Goal: Task Accomplishment & Management: Manage account settings

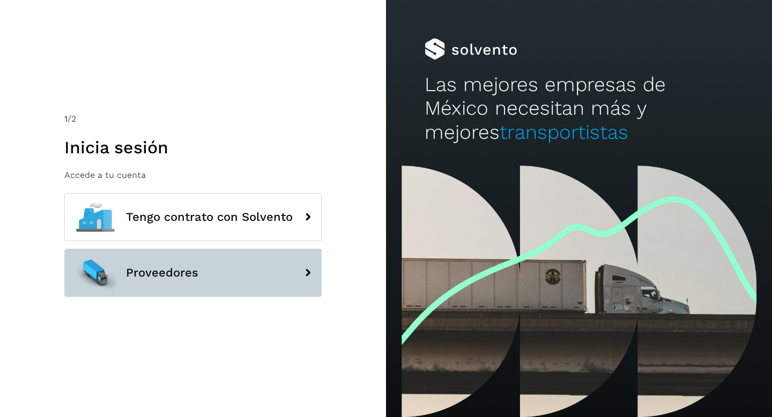
click at [201, 275] on button "Proveedores" at bounding box center [192, 273] width 257 height 48
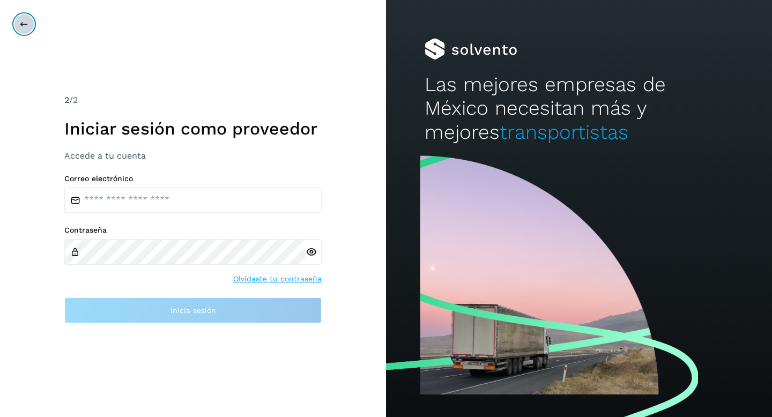
click at [25, 24] on icon at bounding box center [24, 24] width 9 height 9
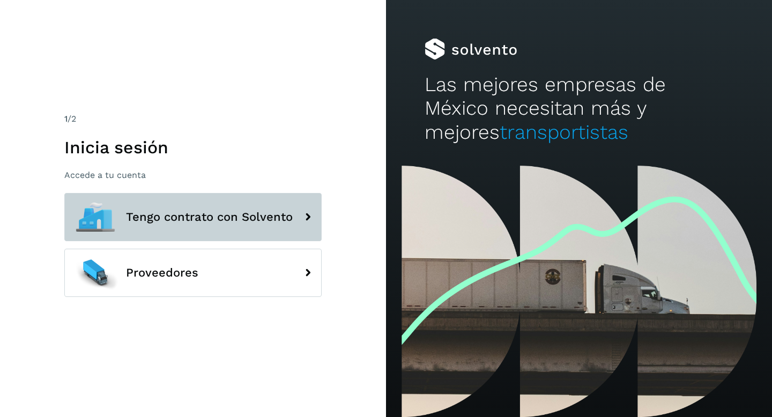
click at [220, 213] on span "Tengo contrato con Solvento" at bounding box center [209, 217] width 167 height 13
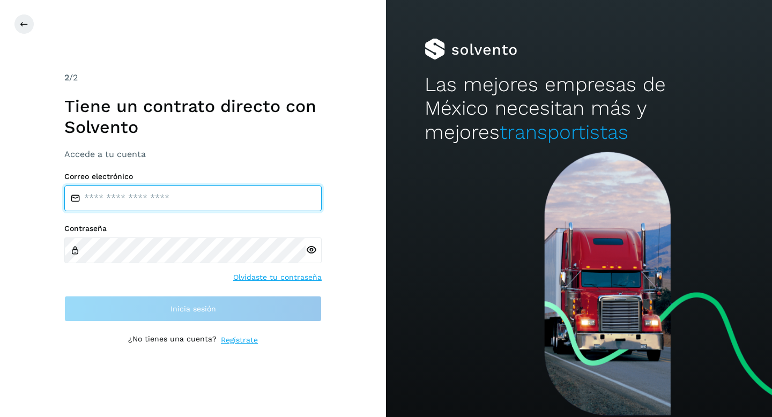
click at [162, 199] on input "email" at bounding box center [192, 198] width 257 height 26
type input "**********"
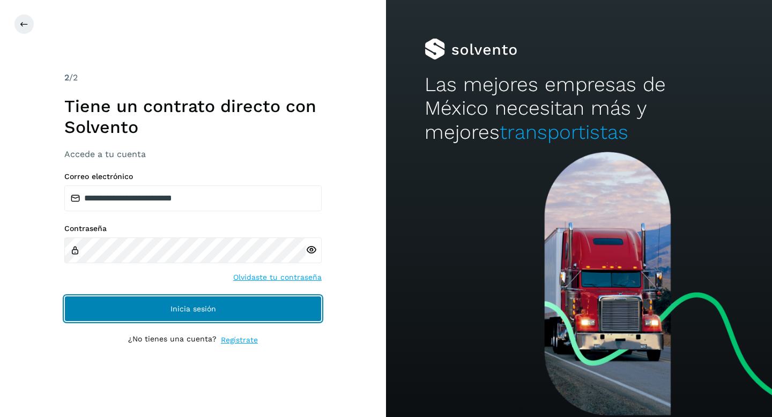
click at [204, 307] on span "Inicia sesión" at bounding box center [193, 309] width 46 height 8
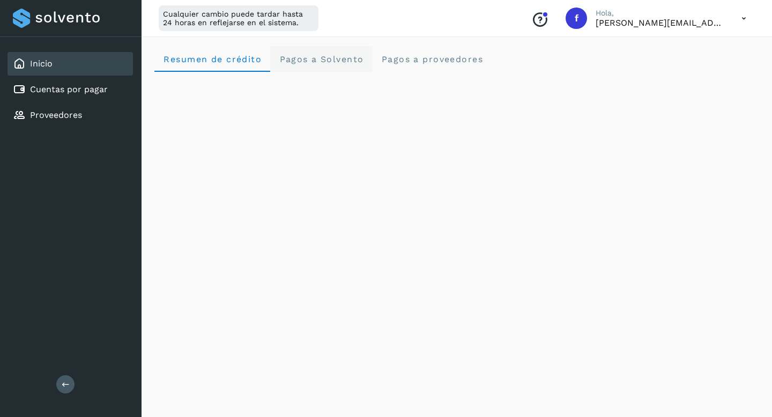
click at [336, 55] on span "Pagos a Solvento" at bounding box center [321, 59] width 85 height 10
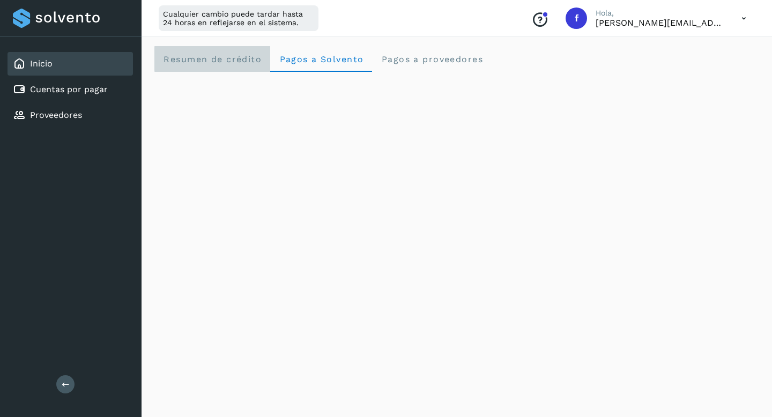
click at [232, 57] on span "Resumen de crédito" at bounding box center [212, 59] width 99 height 10
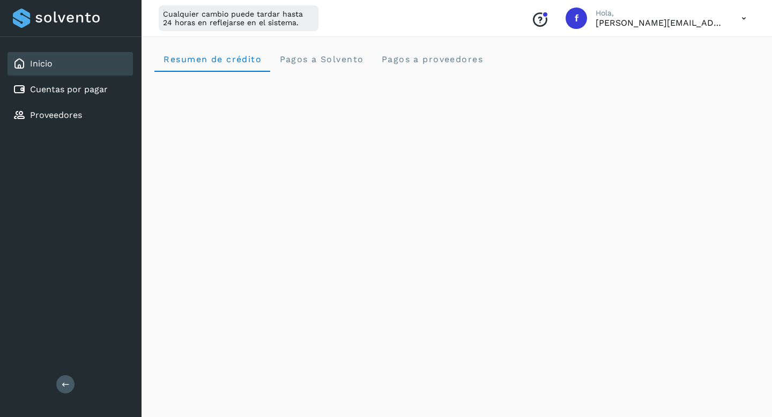
click at [742, 19] on icon at bounding box center [743, 19] width 22 height 22
click at [559, 269] on div at bounding box center [386, 208] width 772 height 417
click at [747, 21] on icon at bounding box center [743, 19] width 22 height 22
click at [609, 248] on div at bounding box center [386, 208] width 772 height 417
click at [743, 20] on icon at bounding box center [743, 19] width 22 height 22
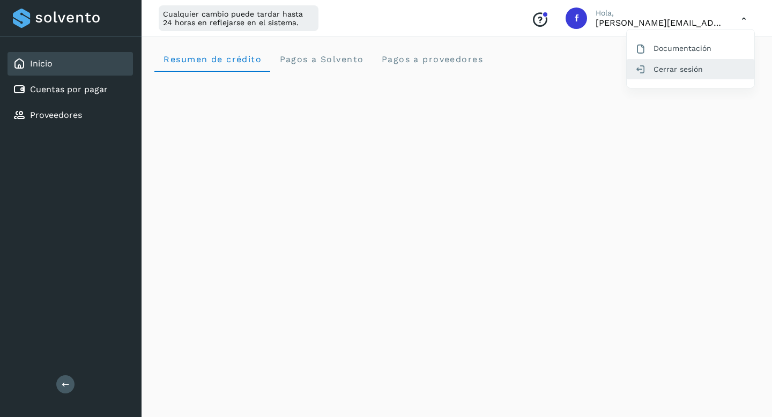
click at [688, 64] on div "Cerrar sesión" at bounding box center [690, 69] width 128 height 20
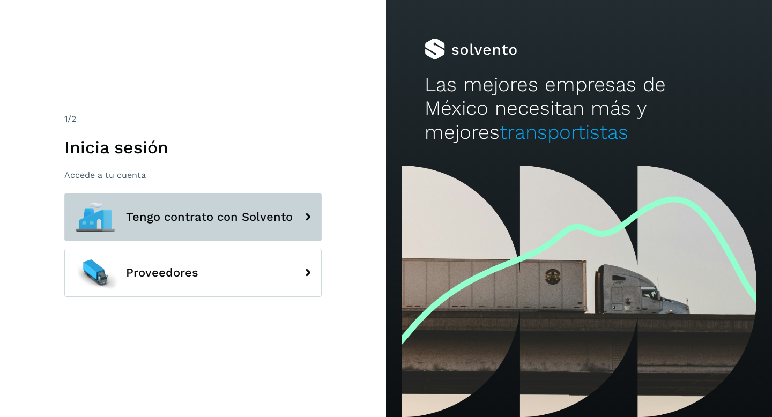
click at [204, 230] on button "Tengo contrato con Solvento" at bounding box center [192, 217] width 257 height 48
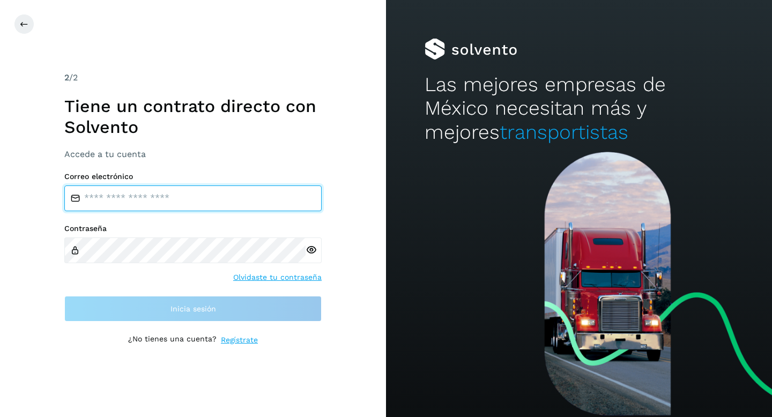
click at [185, 199] on input "email" at bounding box center [192, 198] width 257 height 26
type input "**********"
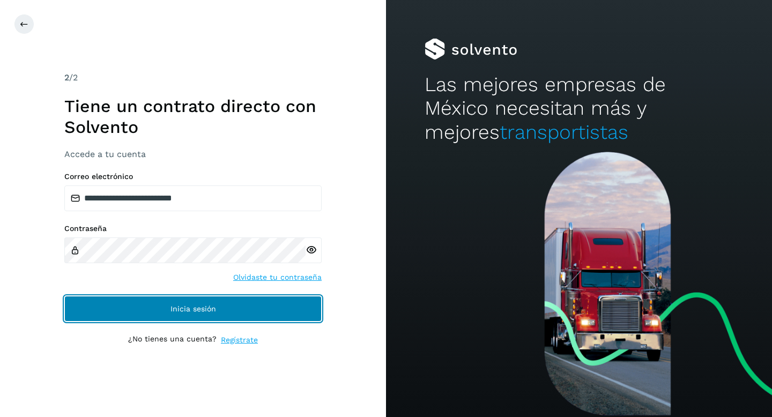
click at [183, 307] on span "Inicia sesión" at bounding box center [193, 309] width 46 height 8
